Goal: Transaction & Acquisition: Obtain resource

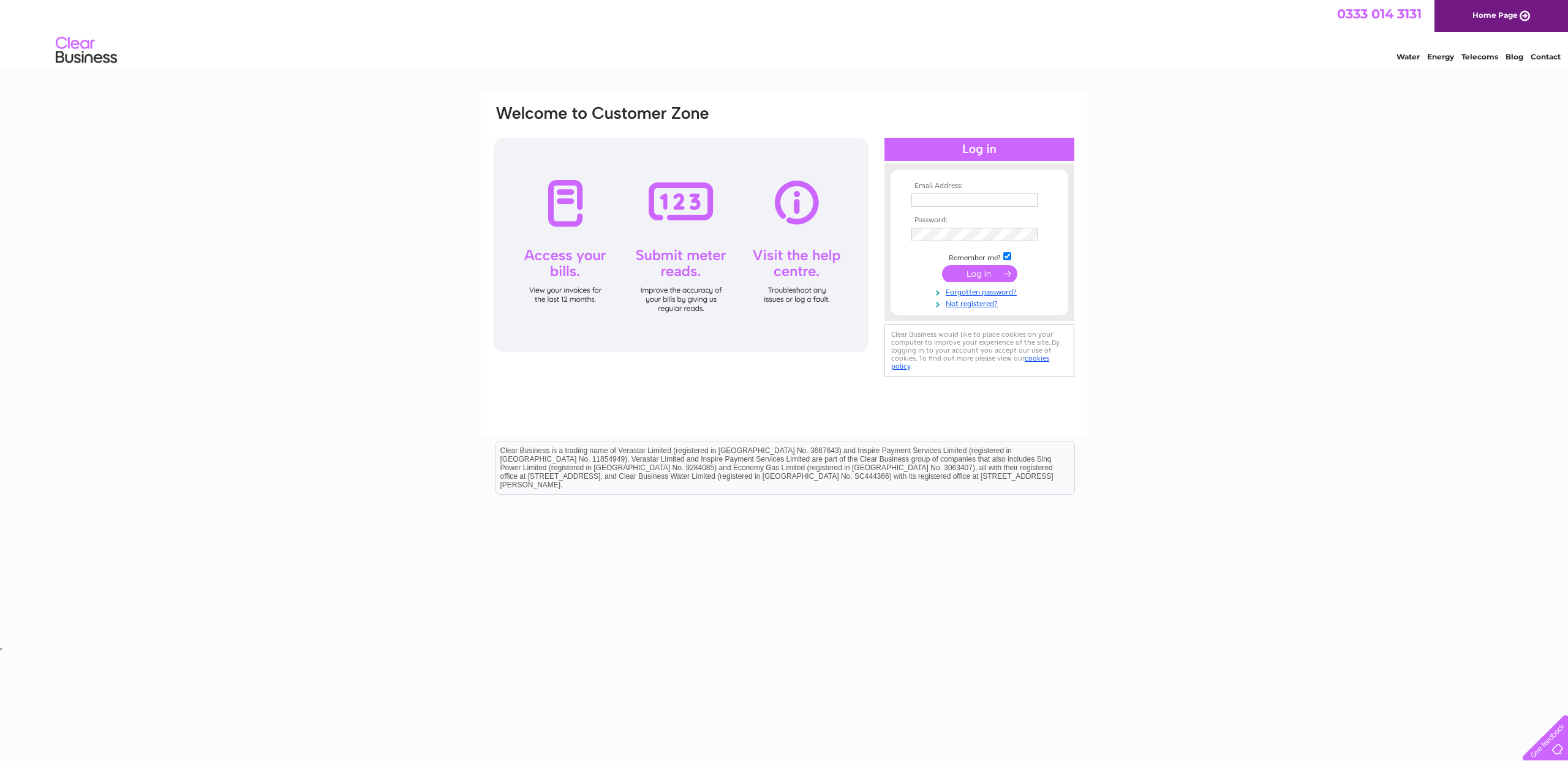
type input "Aidan.o@bespoke-london.co.uk"
click at [986, 273] on input "submit" at bounding box center [980, 273] width 75 height 17
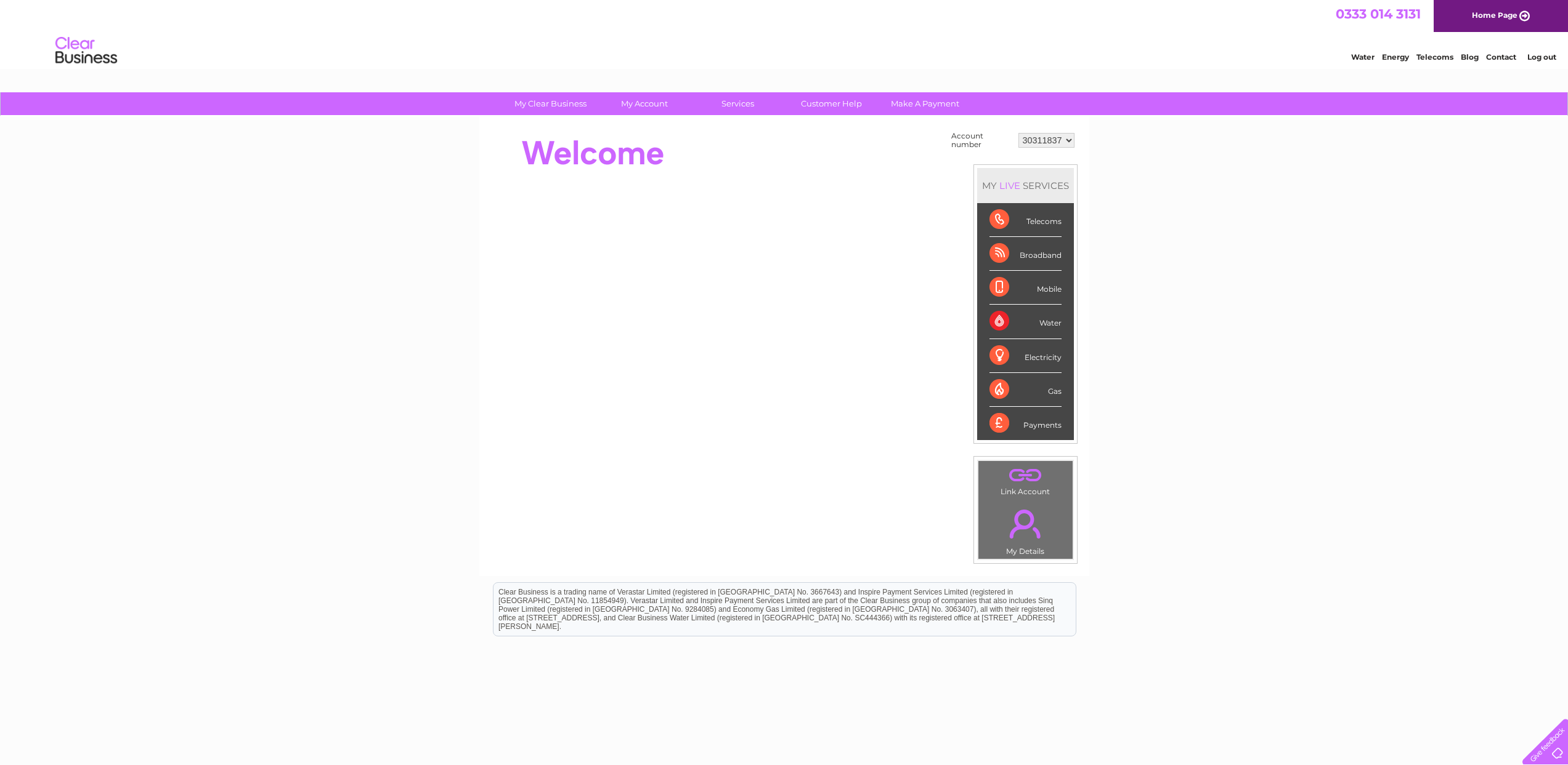
click at [996, 428] on div "Payments" at bounding box center [1026, 424] width 72 height 33
click at [1037, 421] on div "Payments" at bounding box center [1026, 424] width 72 height 33
click at [1039, 425] on div "Payments" at bounding box center [1026, 424] width 72 height 33
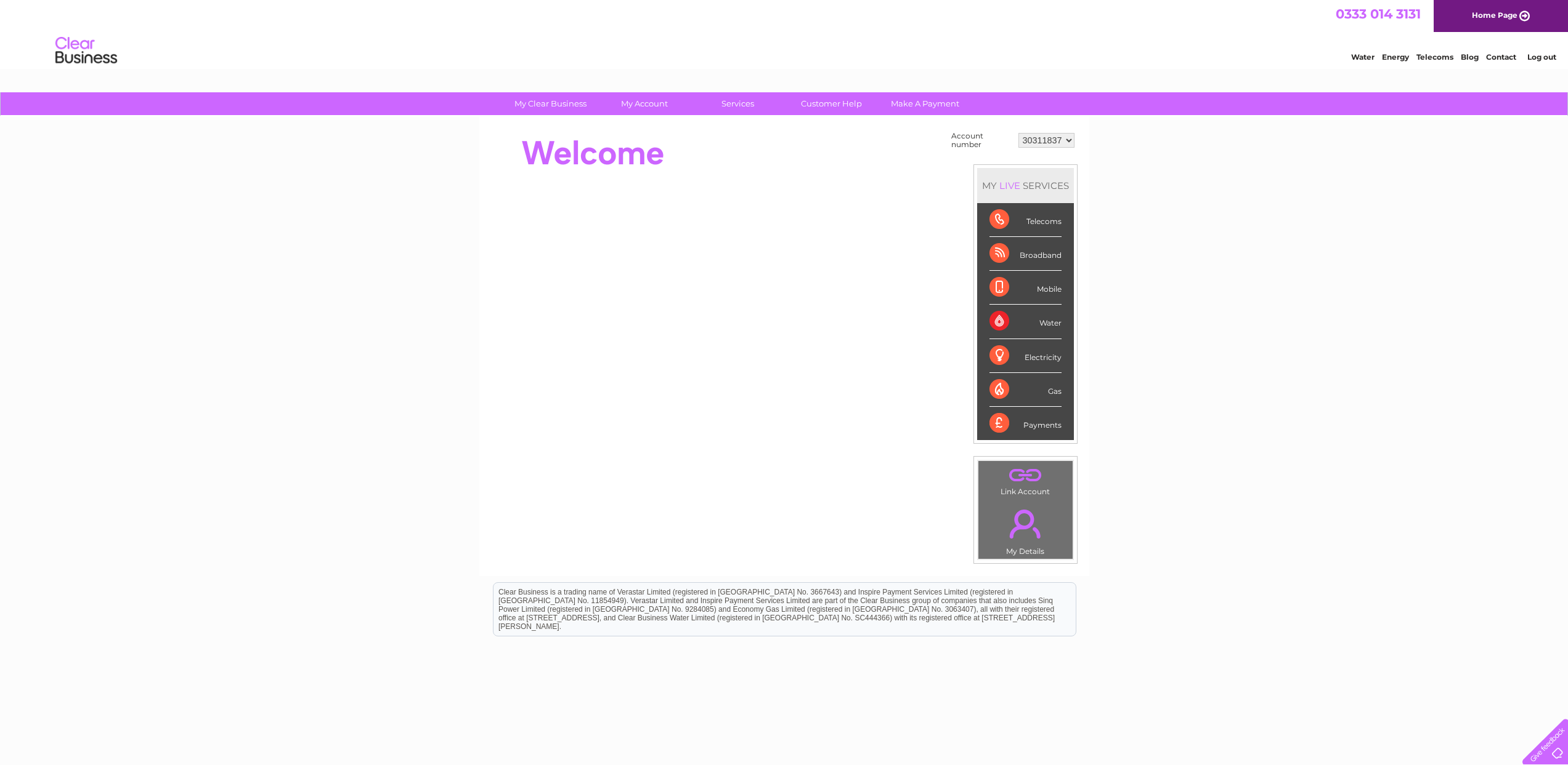
click at [1039, 425] on div "Payments" at bounding box center [1026, 424] width 72 height 33
click at [648, 120] on link "Bills and Payments" at bounding box center [649, 129] width 102 height 25
click at [651, 126] on link "Bills and Payments" at bounding box center [649, 129] width 102 height 25
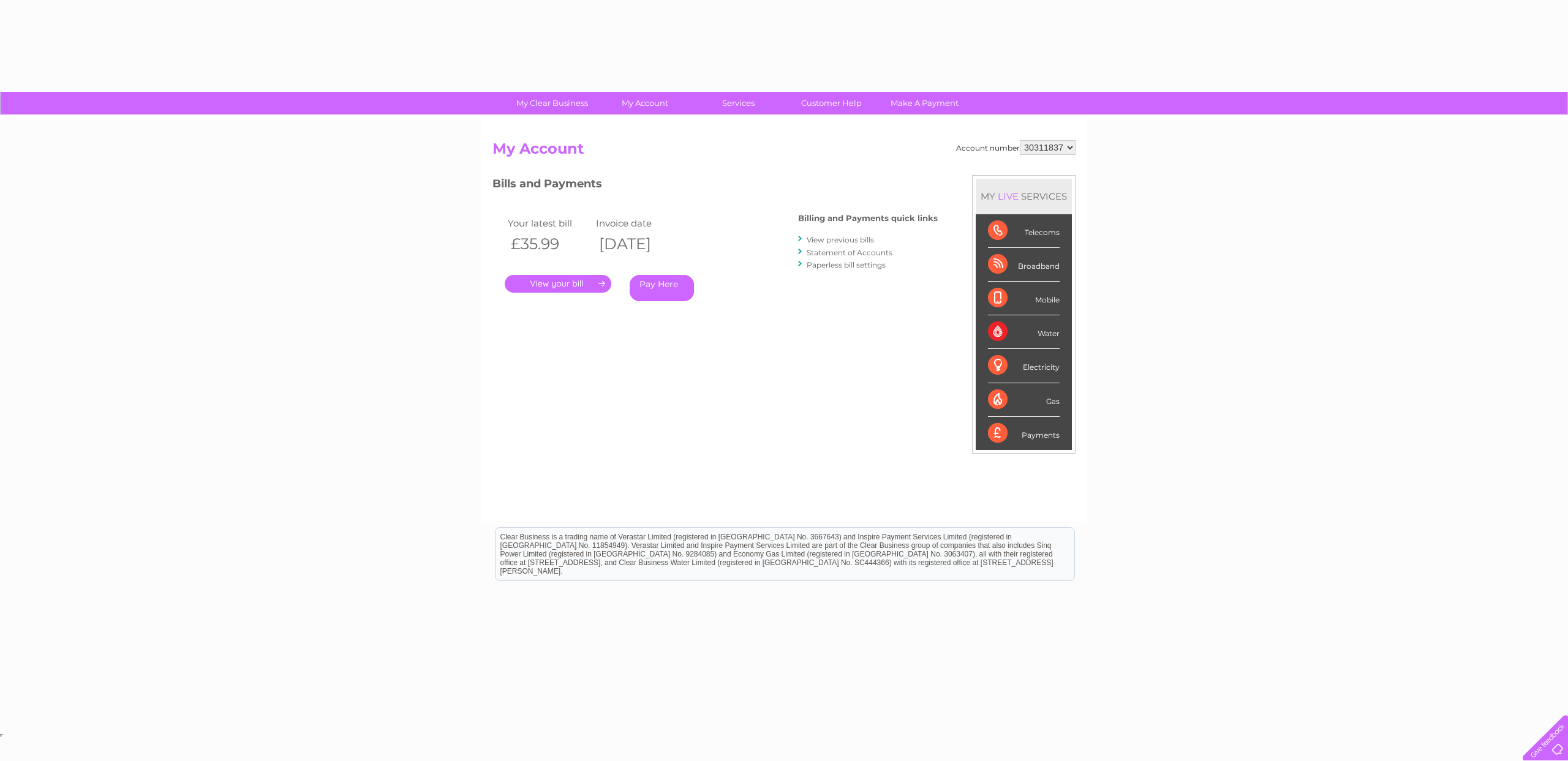
click at [576, 283] on link "." at bounding box center [558, 283] width 107 height 17
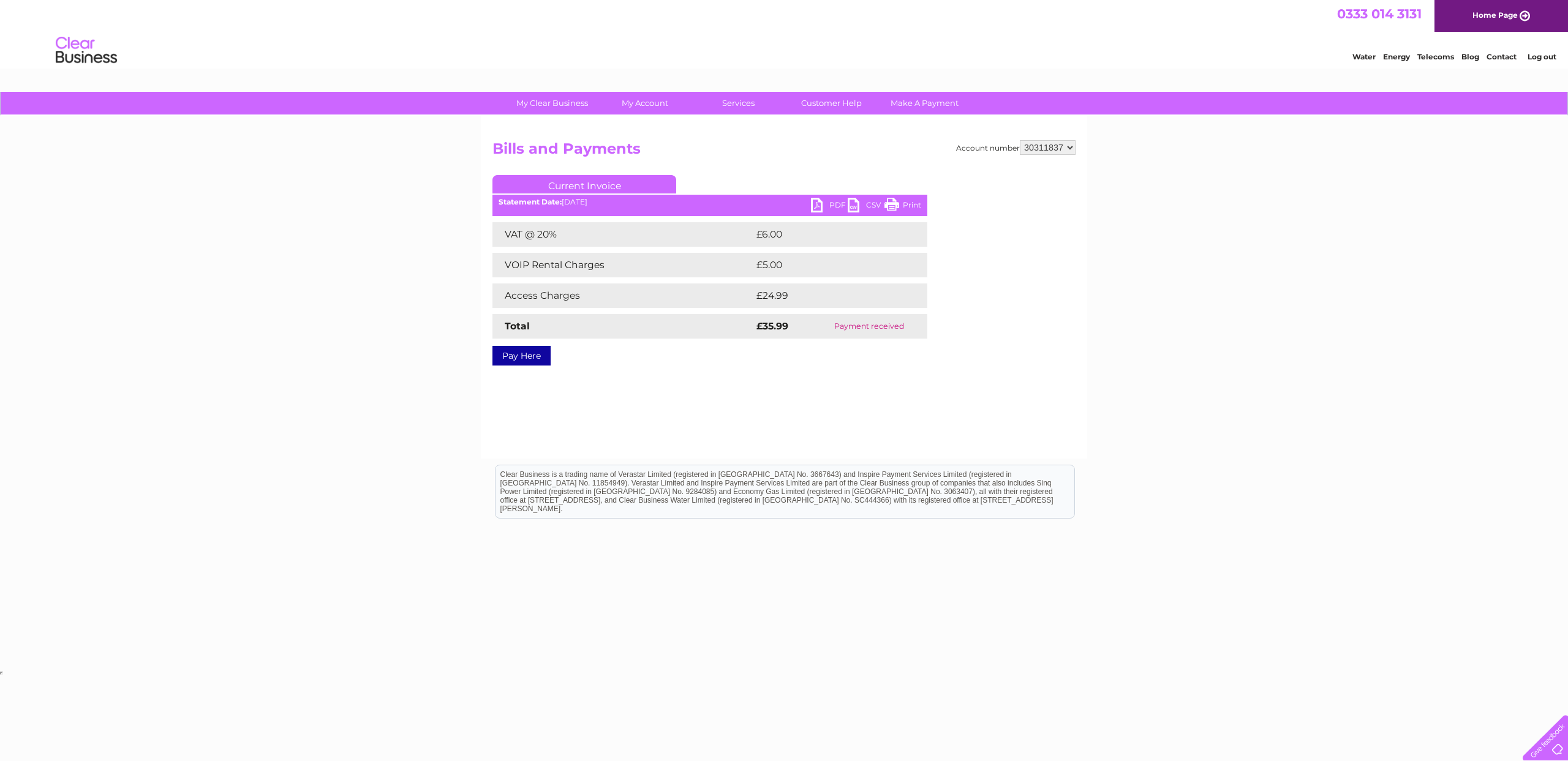
click at [828, 202] on link "PDF" at bounding box center [829, 206] width 37 height 17
